Goal: Find specific page/section: Find specific page/section

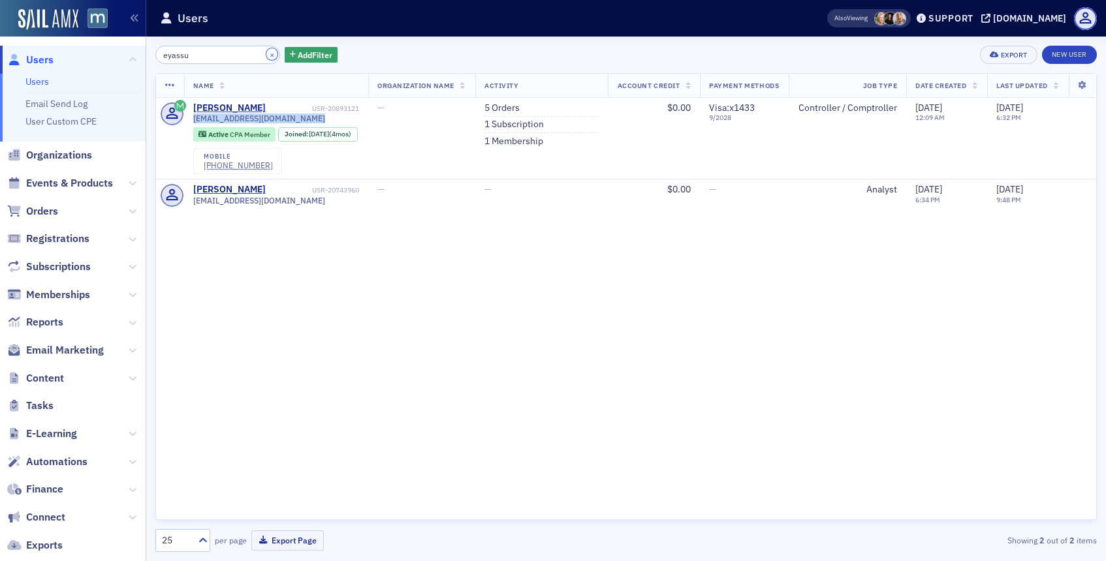
click at [266, 53] on button "×" at bounding box center [272, 54] width 12 height 12
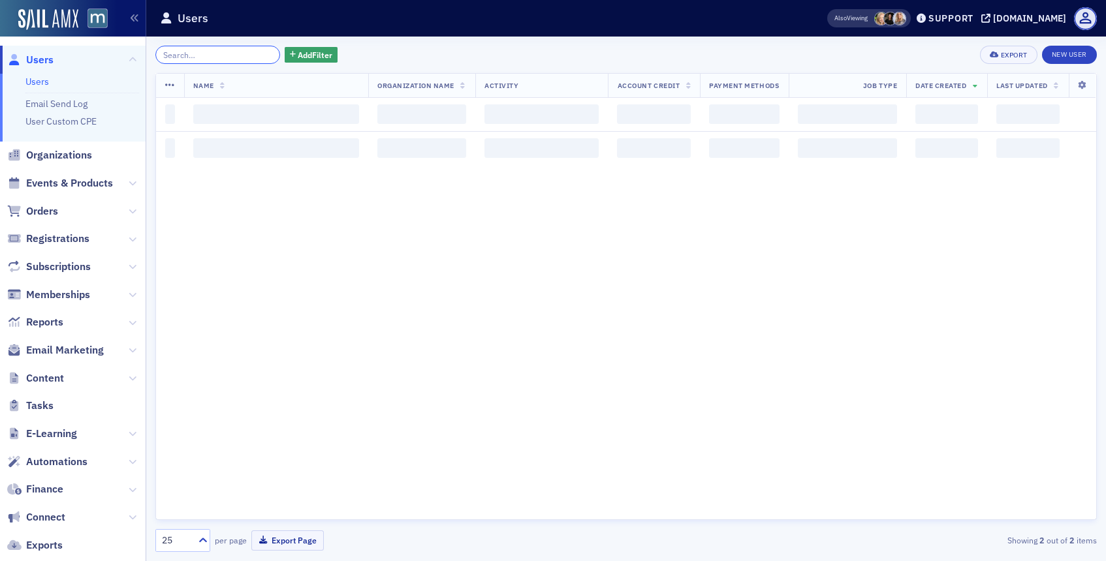
click at [251, 53] on input "search" at bounding box center [217, 55] width 125 height 18
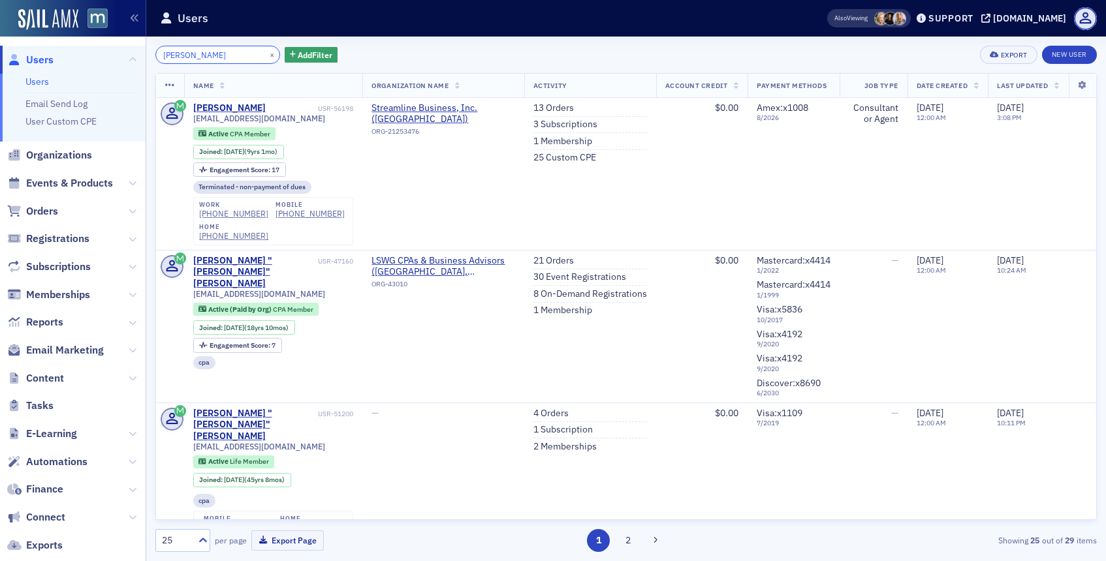
type input "webb corbin"
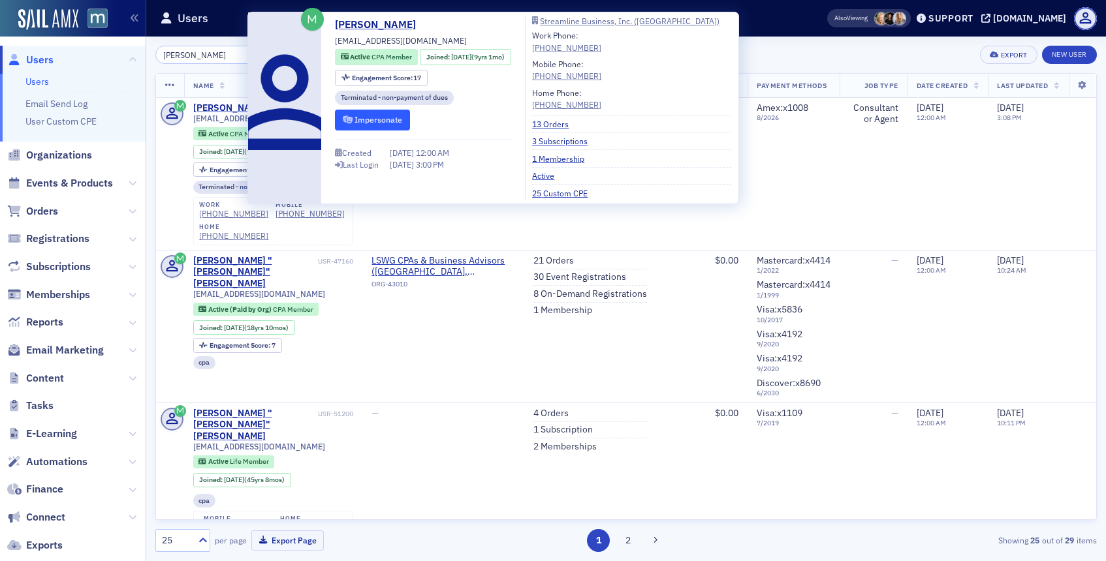
click at [379, 127] on button "Impersonate" at bounding box center [372, 120] width 75 height 20
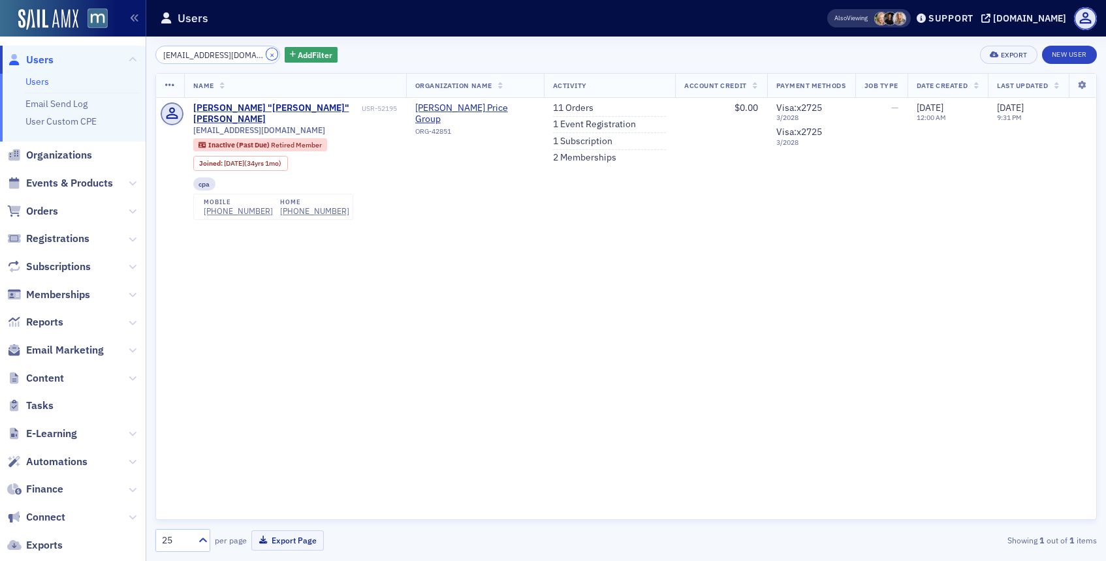
click at [266, 50] on button "×" at bounding box center [272, 54] width 12 height 12
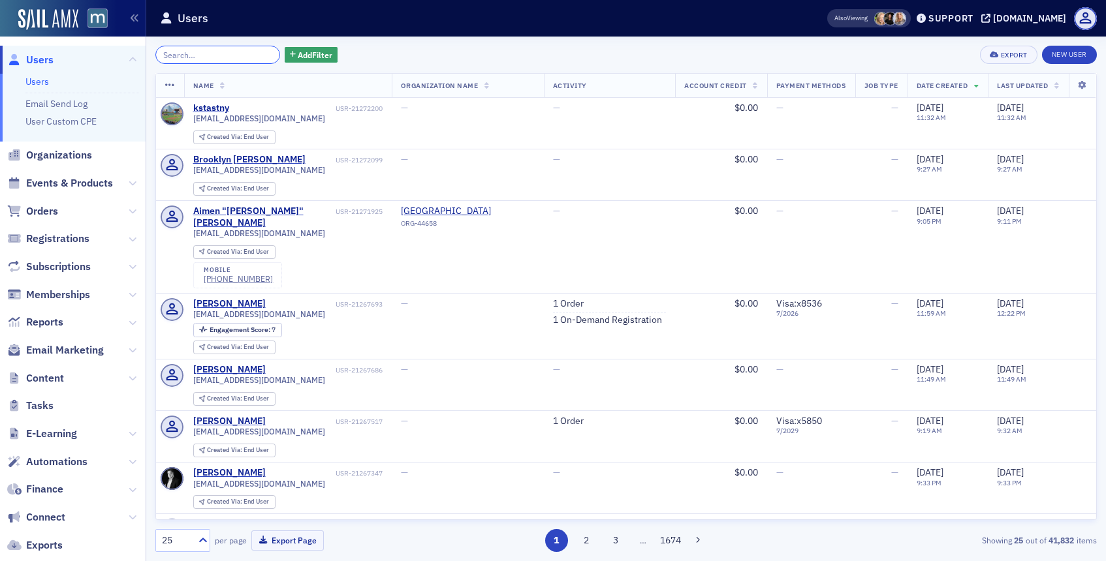
click at [215, 60] on input "search" at bounding box center [217, 55] width 125 height 18
paste input "[PERSON_NAME]"
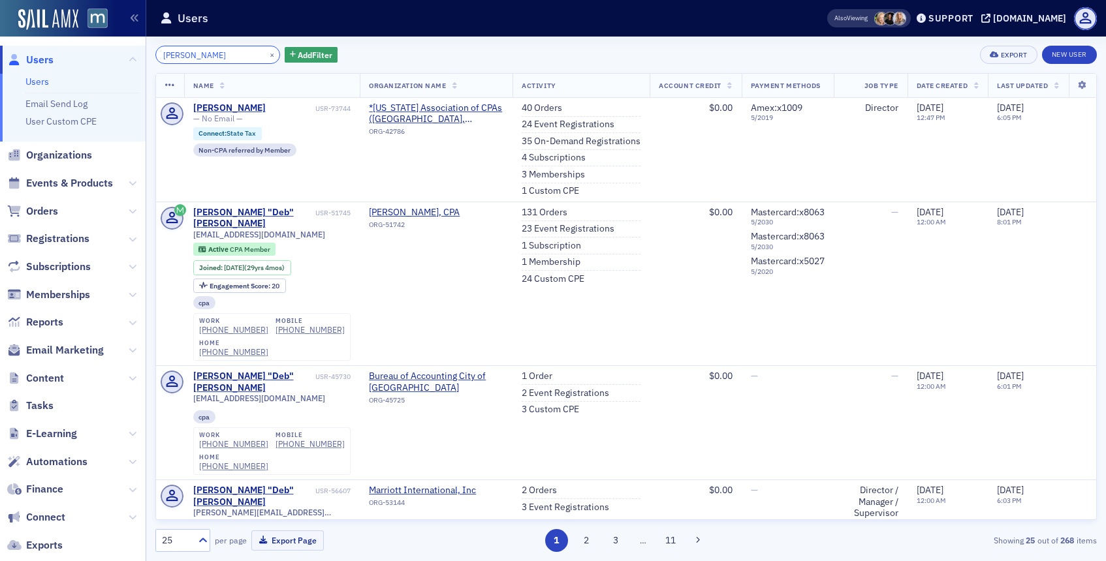
click at [179, 56] on input "[PERSON_NAME]" at bounding box center [217, 55] width 125 height 18
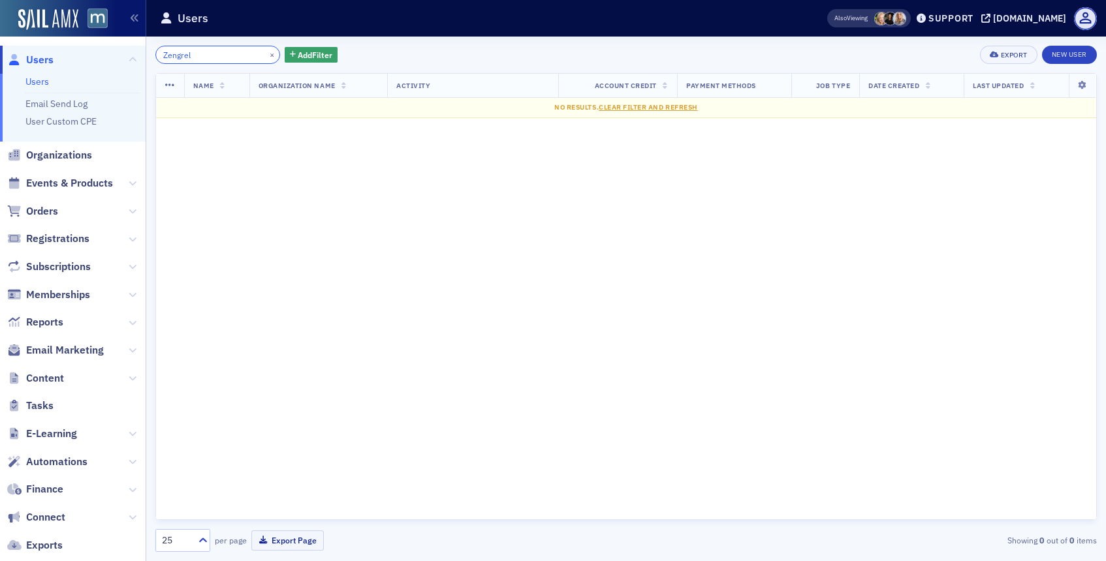
click at [226, 57] on input "Zengrel" at bounding box center [217, 55] width 125 height 18
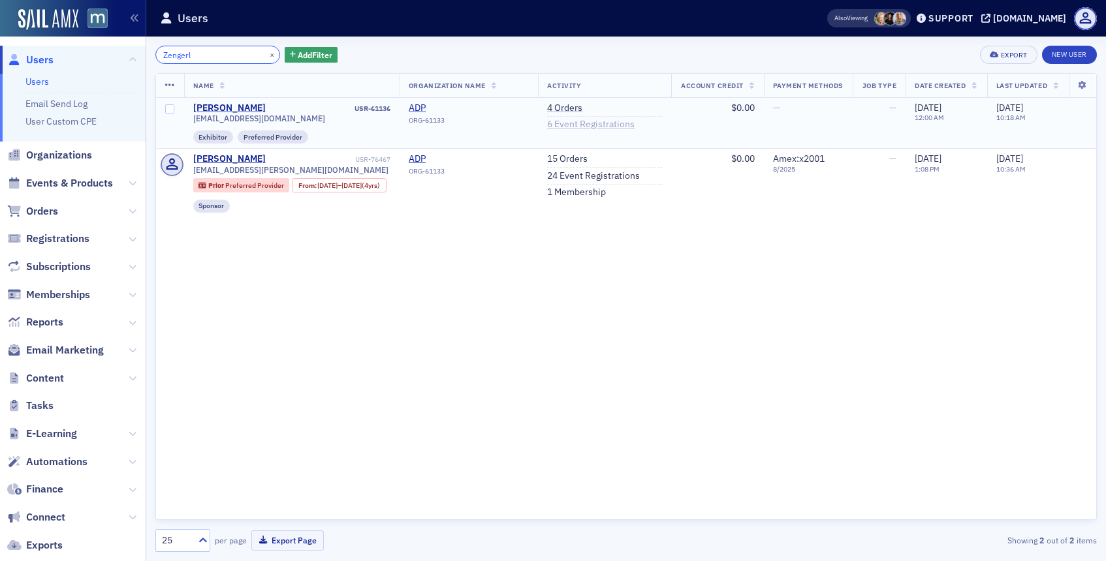
type input "Zengerl"
click at [621, 123] on link "6 Event Registrations" at bounding box center [590, 125] width 87 height 12
click at [591, 170] on link "24 Event Registrations" at bounding box center [593, 176] width 93 height 12
